Goal: Transaction & Acquisition: Purchase product/service

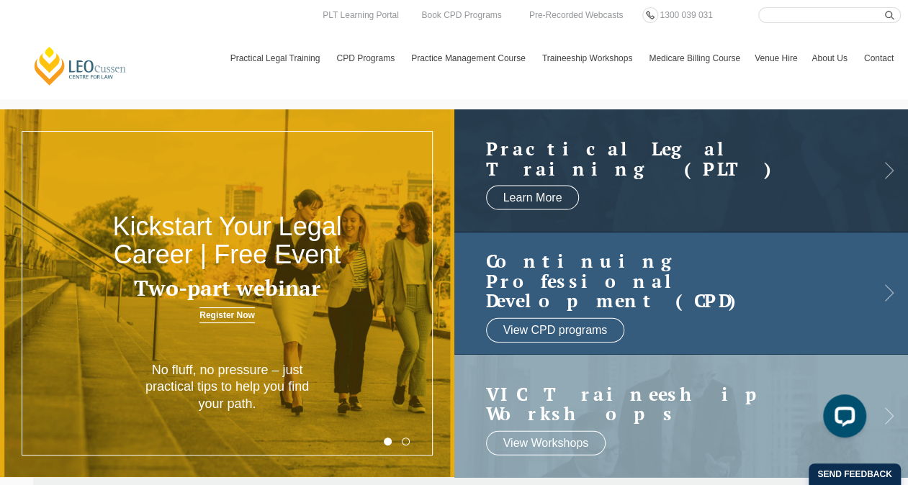
click at [564, 276] on h2 "Continuing Professional Development (CPD)" at bounding box center [667, 281] width 362 height 60
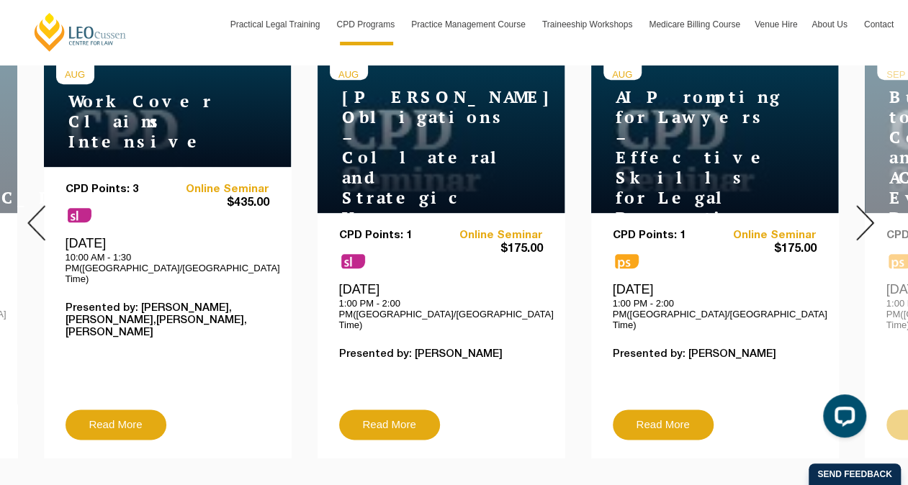
scroll to position [533, 0]
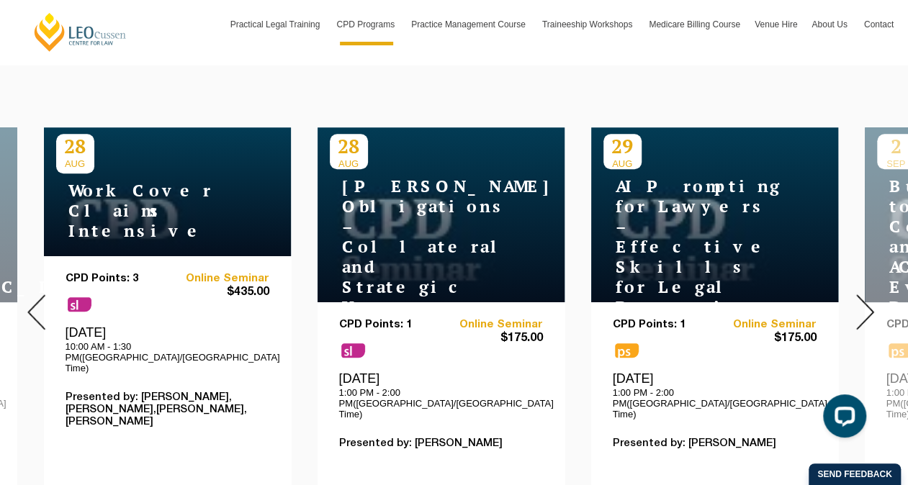
click at [137, 206] on h4 "WorkCover Claims Intensive" at bounding box center [146, 211] width 180 height 60
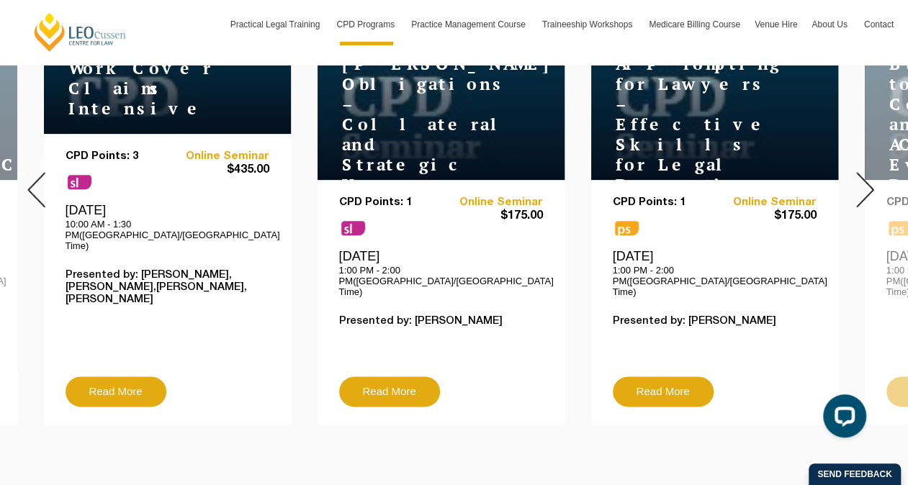
scroll to position [657, 0]
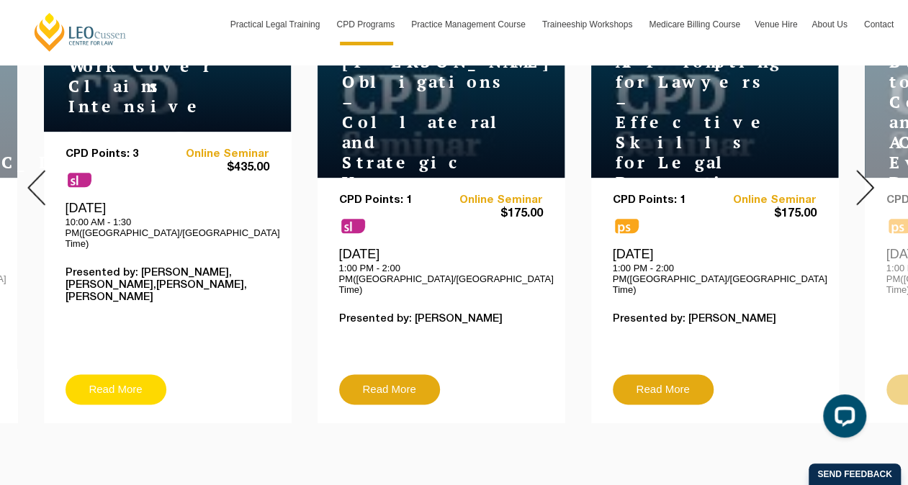
click at [102, 374] on link "Read More" at bounding box center [116, 389] width 101 height 30
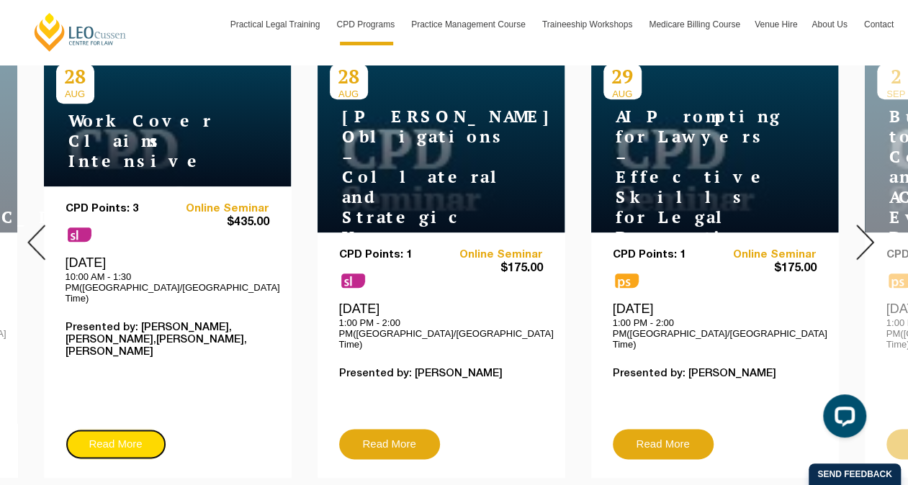
scroll to position [604, 0]
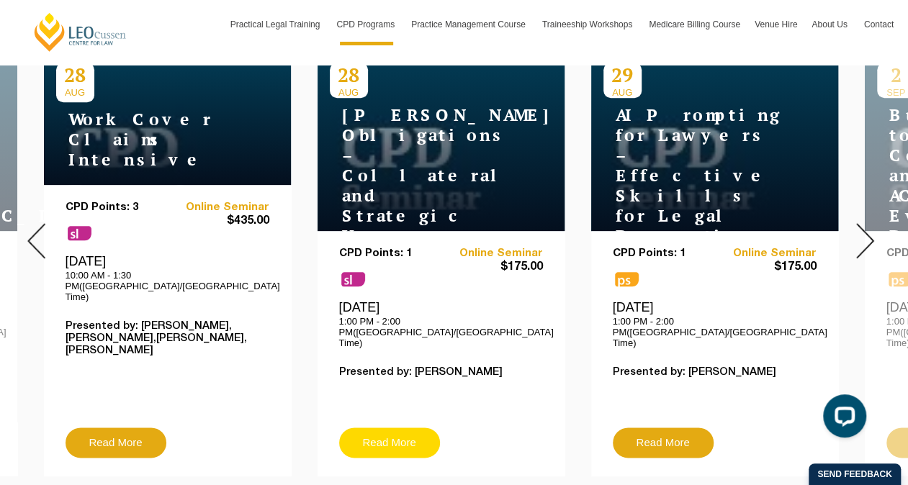
click at [369, 428] on link "Read More" at bounding box center [389, 443] width 101 height 30
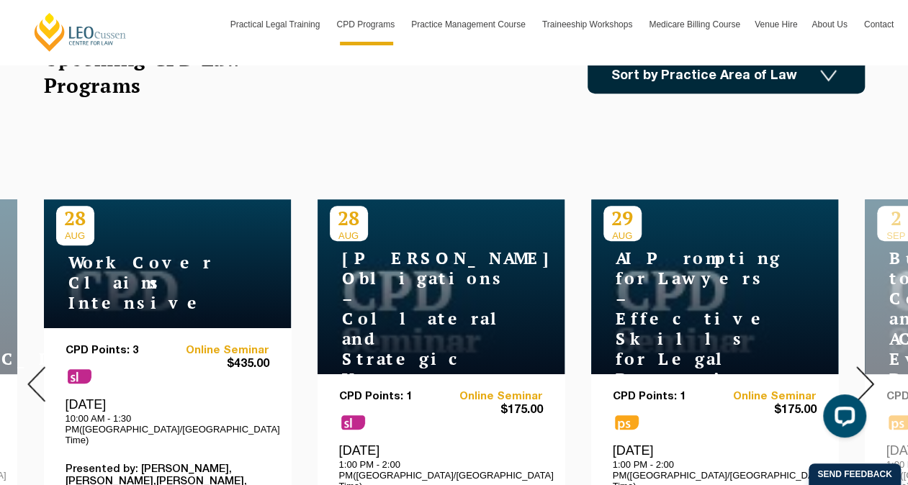
scroll to position [457, 0]
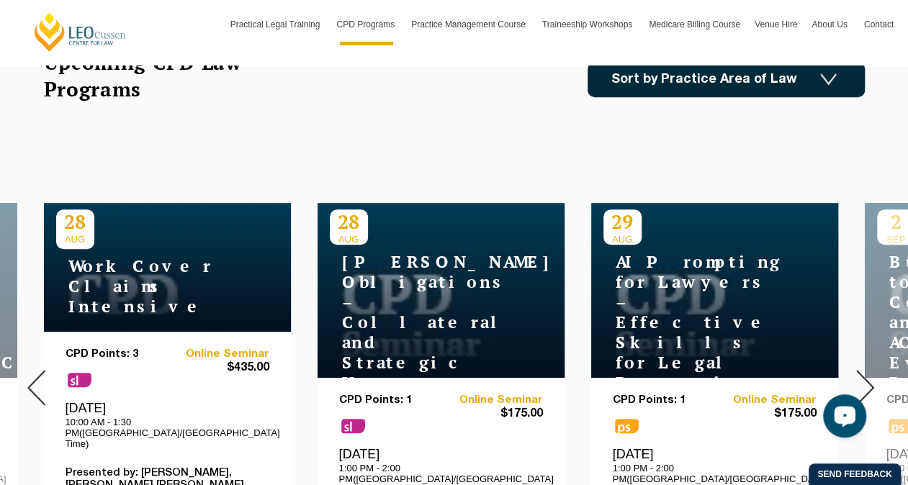
click at [867, 370] on img at bounding box center [865, 387] width 18 height 35
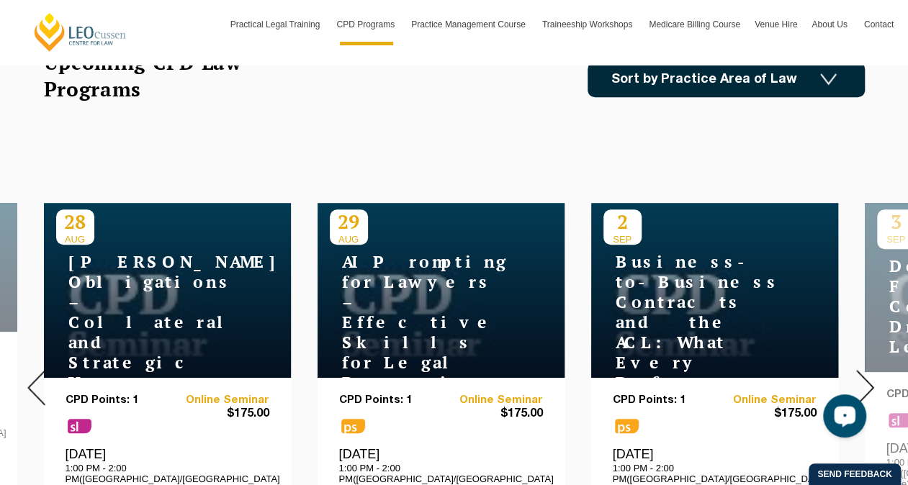
click at [867, 370] on img at bounding box center [865, 387] width 18 height 35
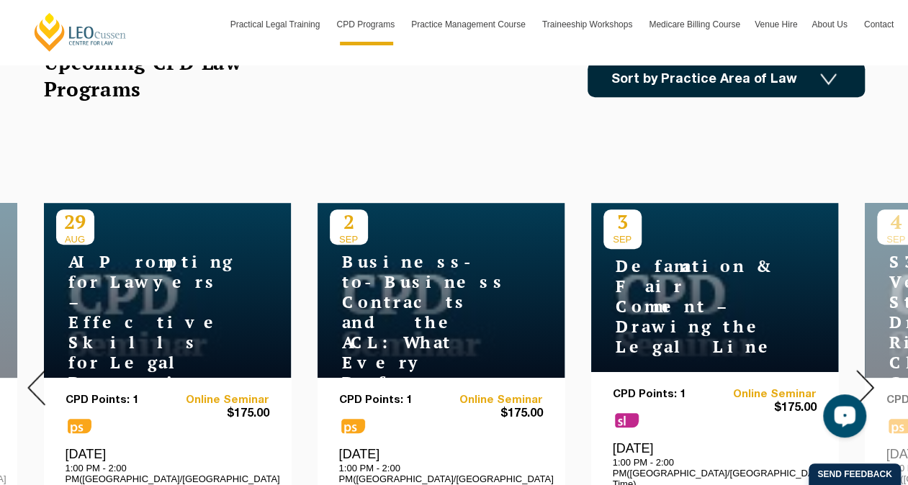
click at [867, 370] on img at bounding box center [865, 387] width 18 height 35
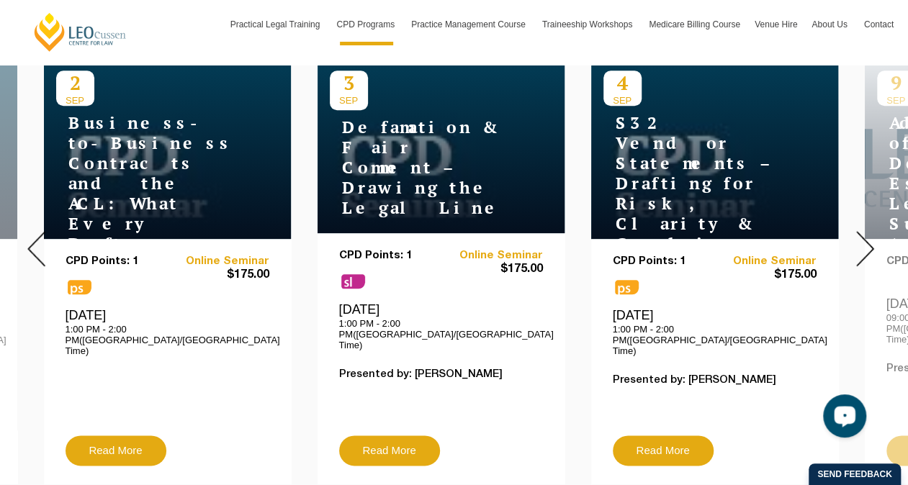
scroll to position [664, 0]
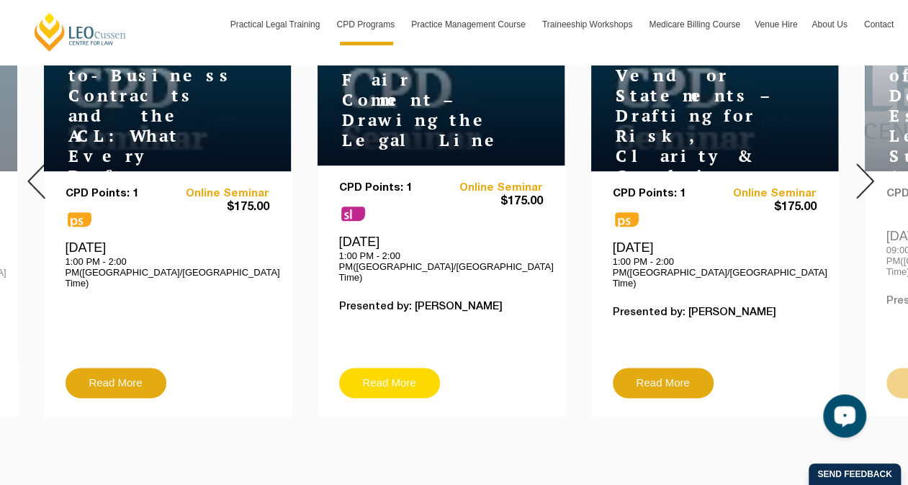
click at [412, 368] on link "Read More" at bounding box center [389, 383] width 101 height 30
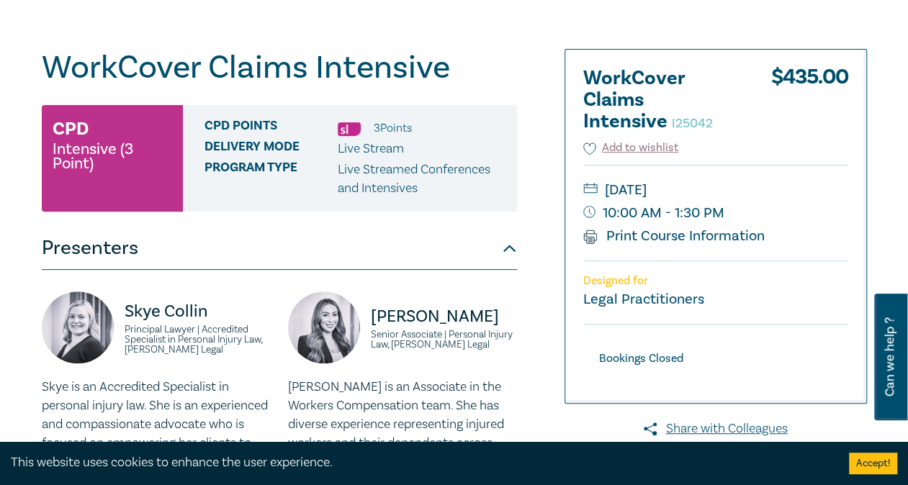
scroll to position [135, 0]
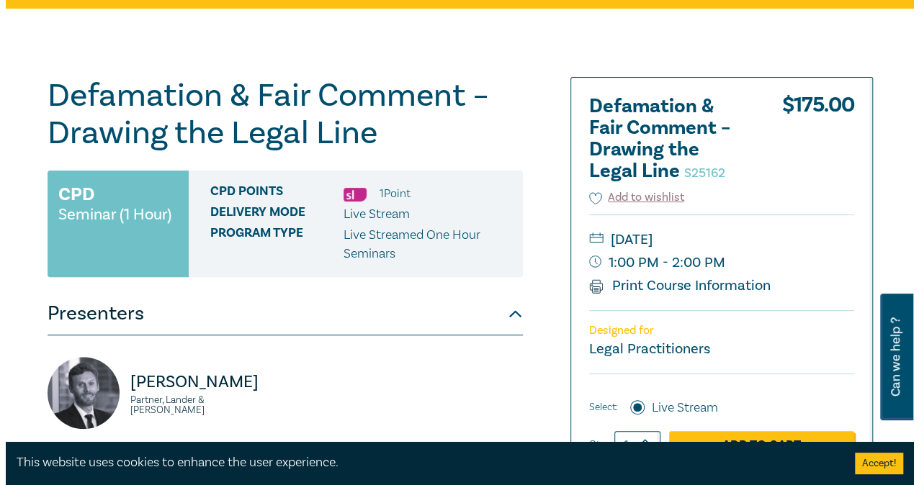
scroll to position [163, 0]
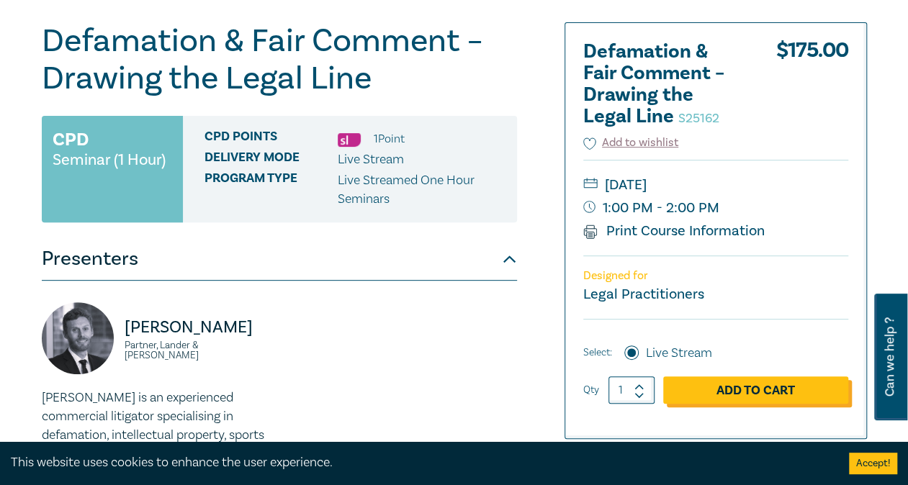
click at [740, 393] on link "Add to Cart" at bounding box center [755, 390] width 185 height 27
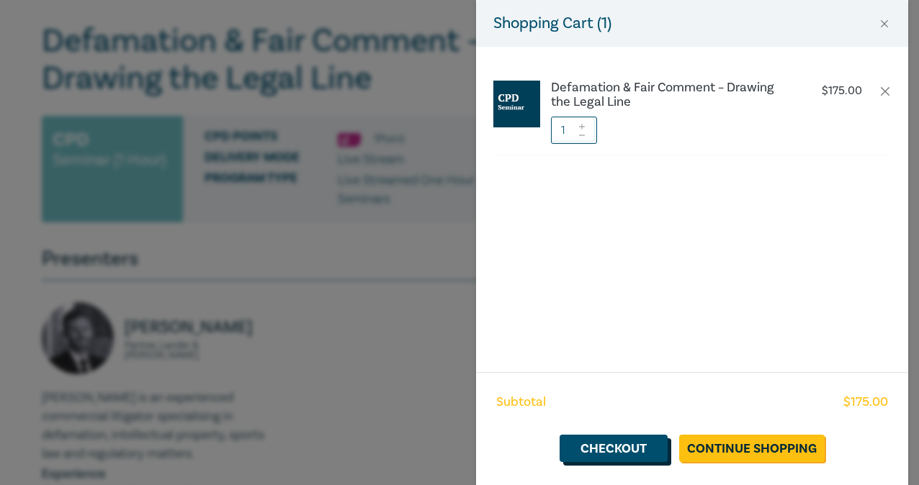
click at [628, 448] on link "Checkout" at bounding box center [613, 448] width 108 height 27
